Goal: Information Seeking & Learning: Learn about a topic

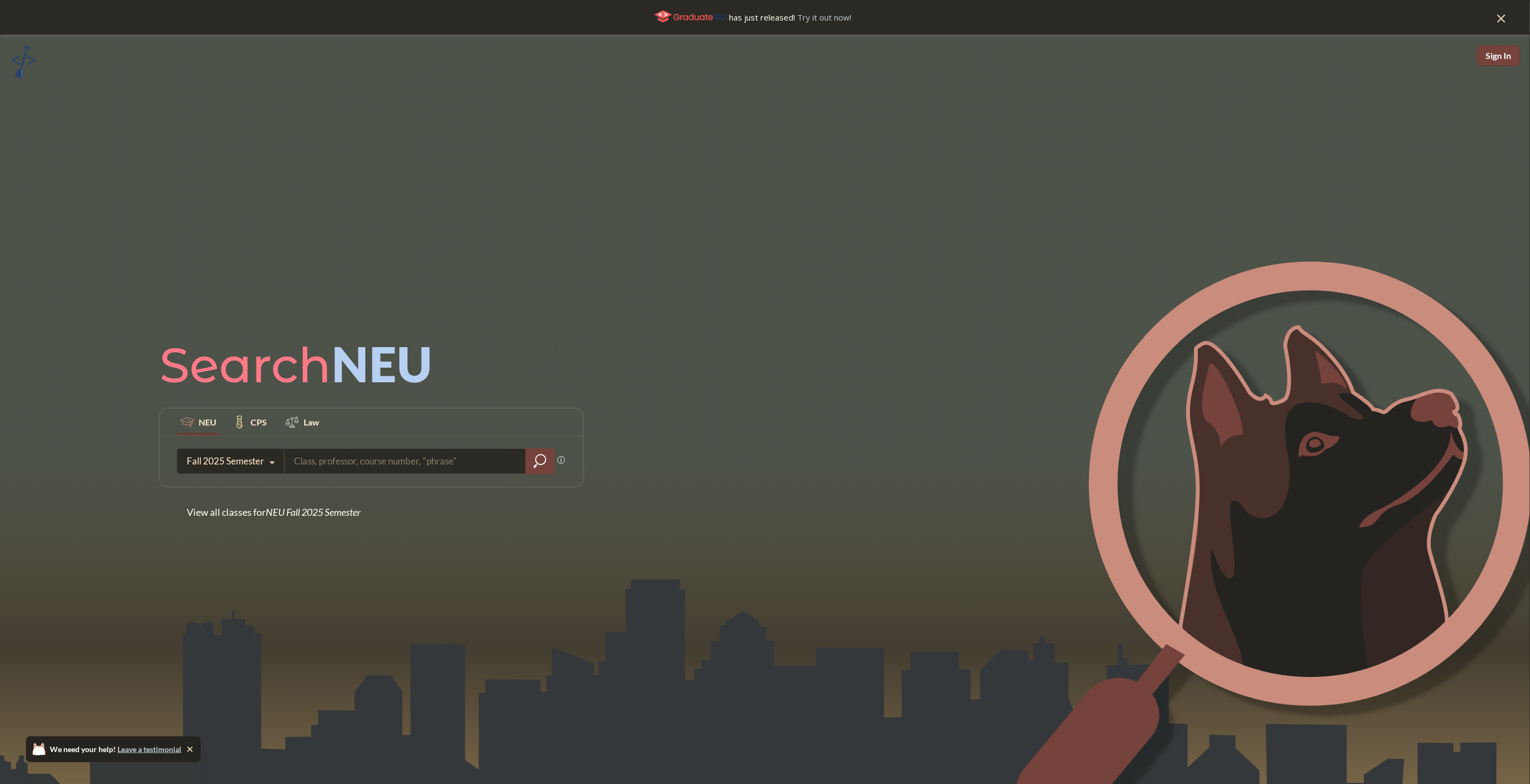
click at [342, 464] on input "search" at bounding box center [405, 462] width 225 height 23
type input "CS 7150"
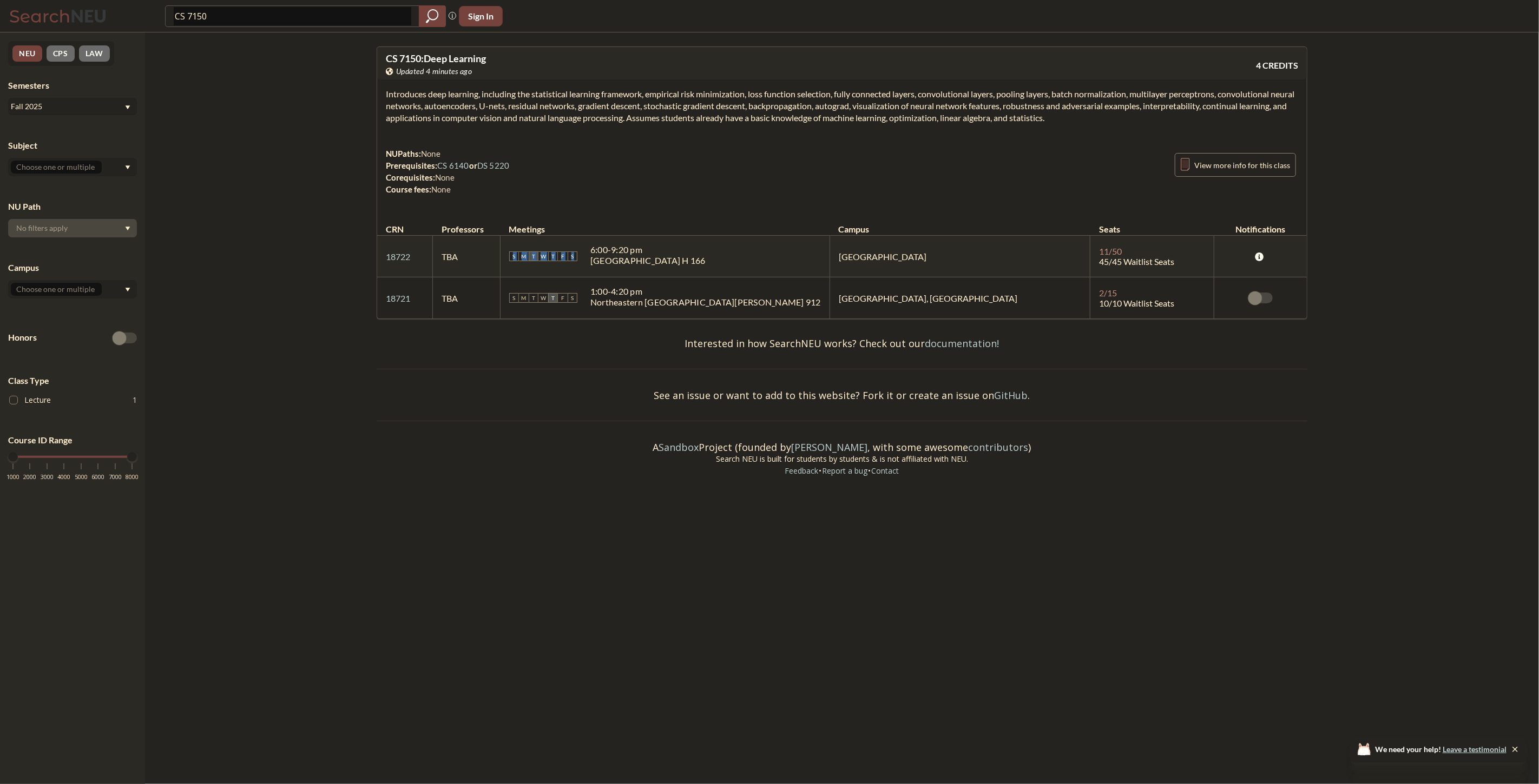
drag, startPoint x: 744, startPoint y: 256, endPoint x: 553, endPoint y: 253, distance: 191.0
click at [553, 253] on td "S M T W T F S 6:00 - 9:20 pm [GEOGRAPHIC_DATA] H 166" at bounding box center [666, 257] width 330 height 42
click at [706, 254] on div "6:00 - 9:20 pm" at bounding box center [648, 250] width 115 height 11
drag, startPoint x: 749, startPoint y: 256, endPoint x: 410, endPoint y: 234, distance: 339.7
click at [410, 234] on table "CRN Professors Meetings Campus Seats Notifications 18722 View this section on B…" at bounding box center [842, 266] width 930 height 106
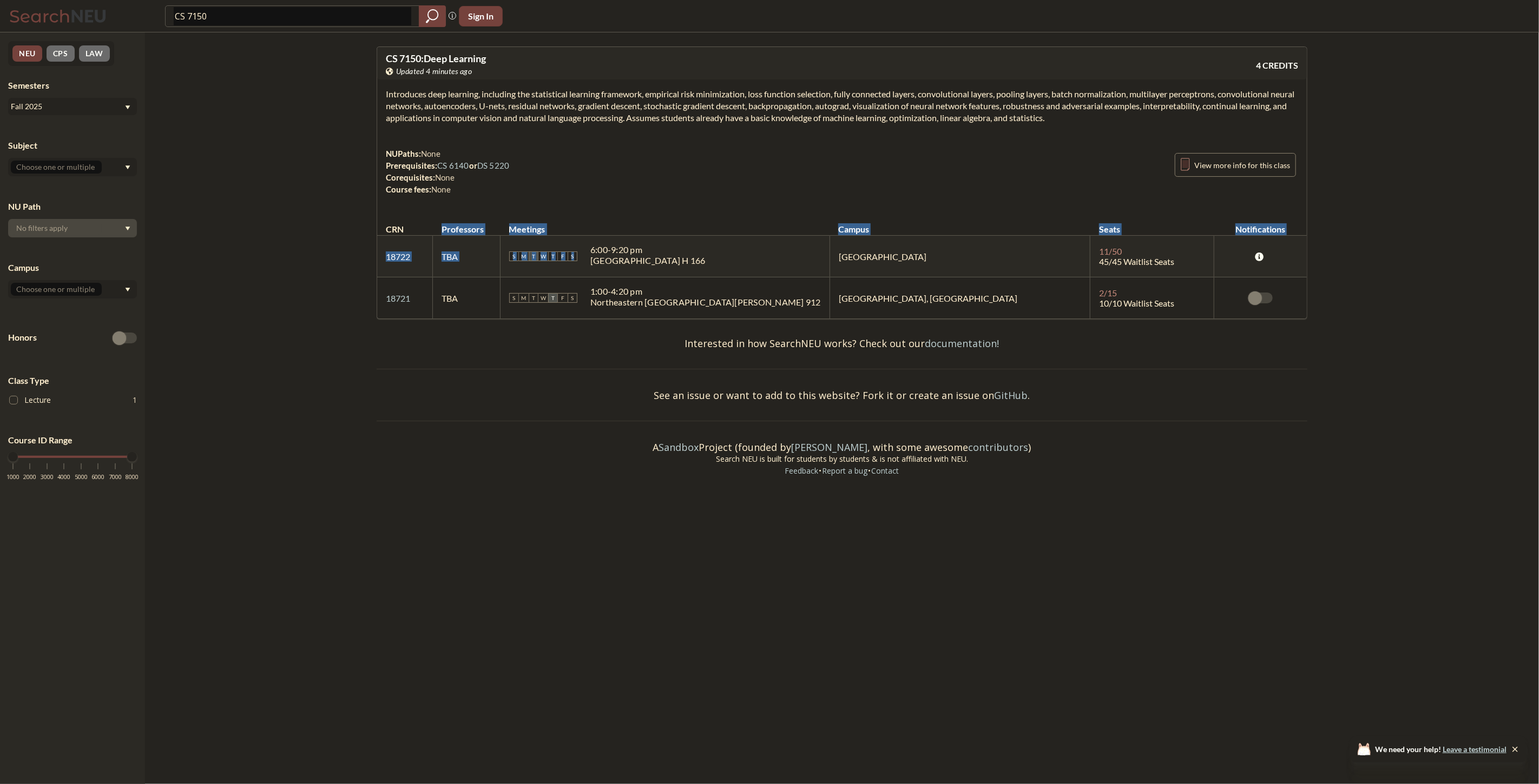
click at [672, 247] on div "6:00 - 9:20 pm" at bounding box center [648, 250] width 115 height 11
click at [442, 164] on link "CS 6140" at bounding box center [453, 165] width 32 height 10
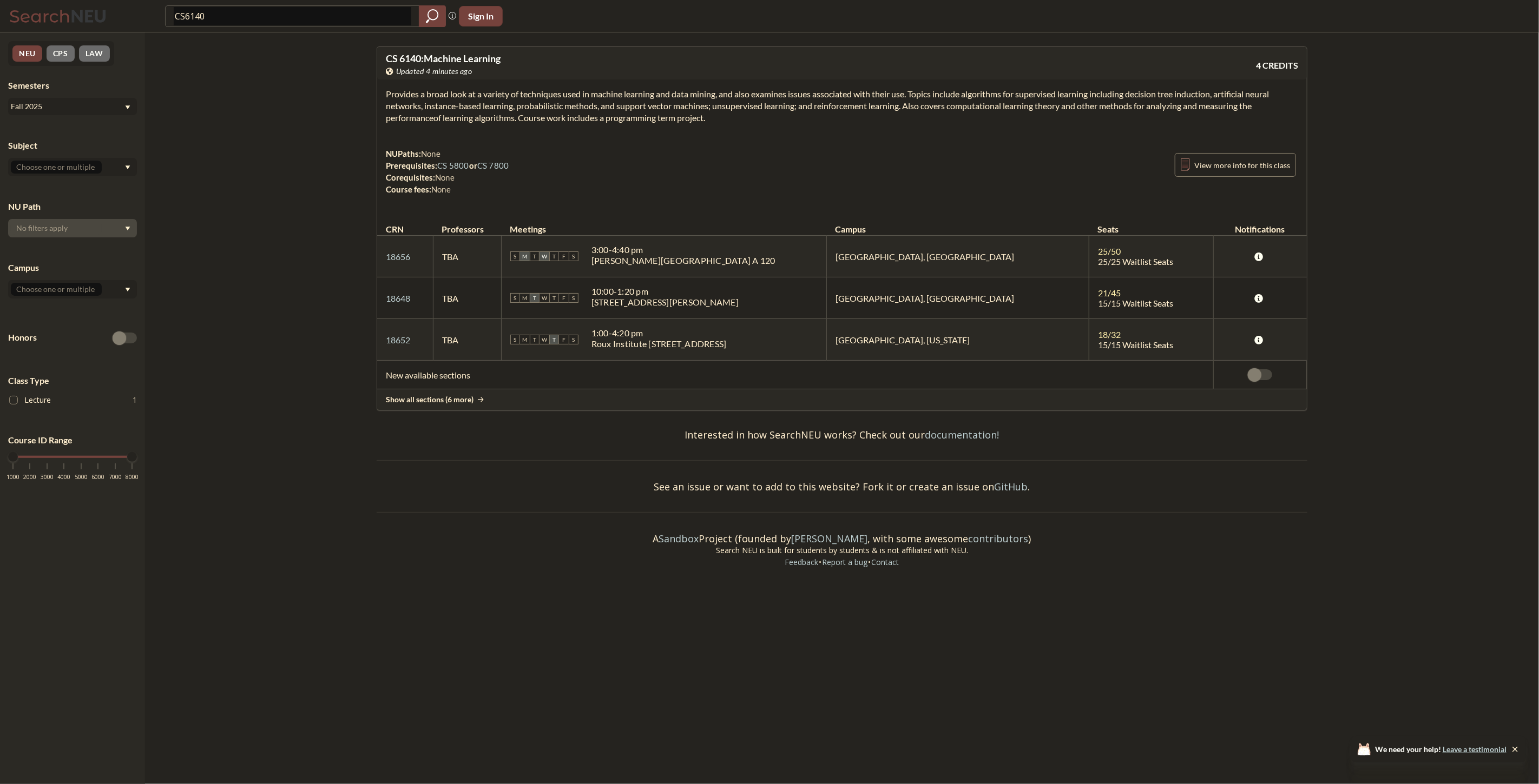
type input "CS 7150"
